Goal: Check status

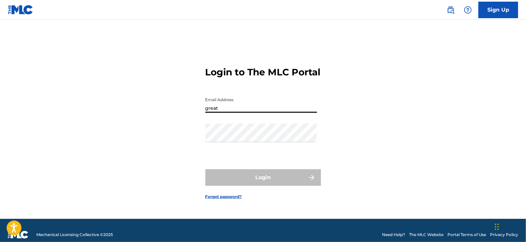
type input "[EMAIL_ADDRESS][DOMAIN_NAME]"
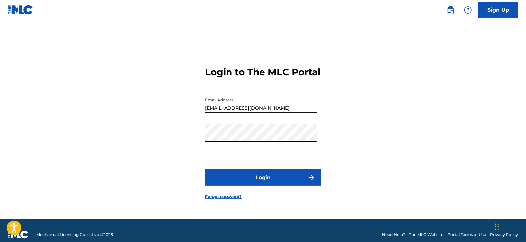
click at [252, 174] on form "Login to The MLC Portal Email Address [EMAIL_ADDRESS][DOMAIN_NAME] Password Log…" at bounding box center [263, 127] width 116 height 182
click at [253, 178] on button "Login" at bounding box center [263, 177] width 116 height 17
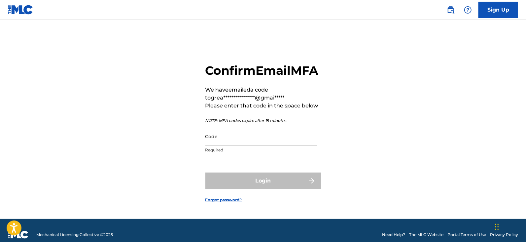
click at [245, 146] on input "Code" at bounding box center [261, 136] width 112 height 19
paste input "070115"
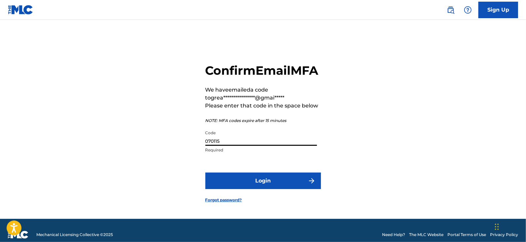
type input "070115"
click at [256, 188] on button "Login" at bounding box center [263, 180] width 116 height 17
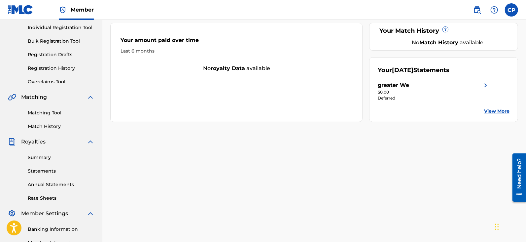
scroll to position [86, 0]
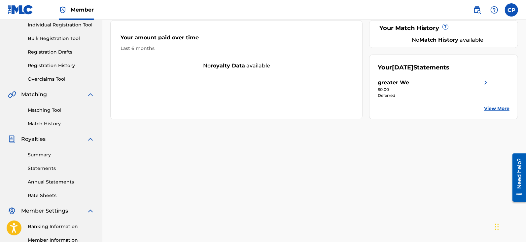
click at [55, 156] on link "Summary" at bounding box center [61, 154] width 67 height 7
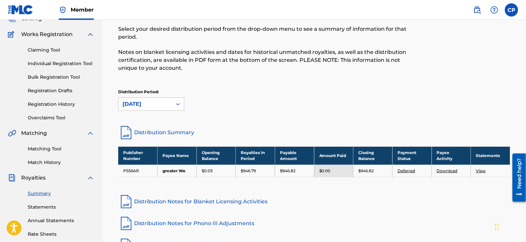
scroll to position [50, 0]
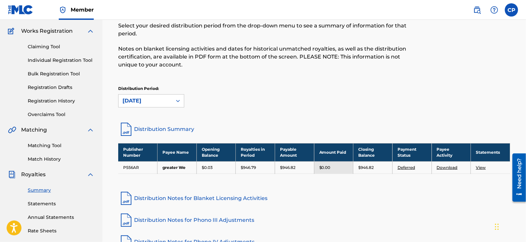
click at [57, 159] on link "Match History" at bounding box center [61, 158] width 67 height 7
